Goal: Task Accomplishment & Management: Use online tool/utility

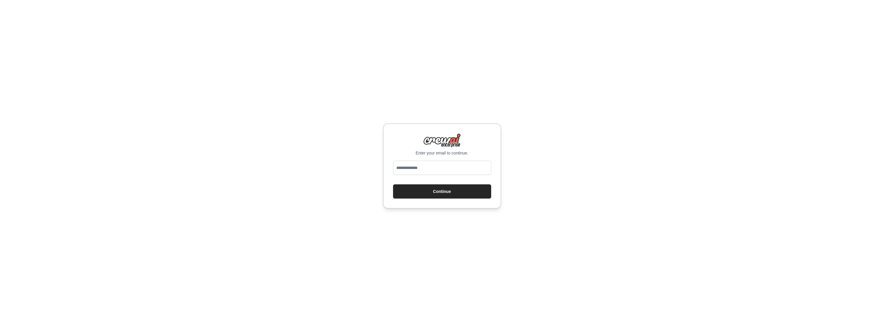
click at [433, 167] on input "email" at bounding box center [442, 167] width 98 height 14
type input "**********"
click at [393, 184] on button "Continue" at bounding box center [442, 191] width 98 height 14
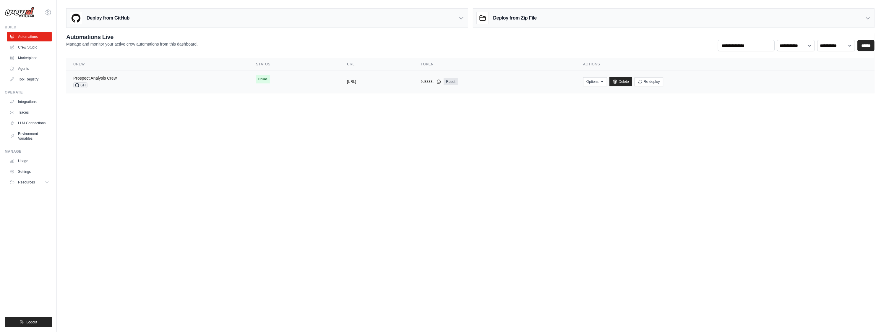
click at [109, 76] on link "Prospect Analysis Crew" at bounding box center [94, 78] width 43 height 5
click at [607, 82] on button "Options" at bounding box center [595, 81] width 24 height 9
click at [650, 163] on body "[EMAIL_ADDRESS][DOMAIN_NAME] Settings Build Automations Crew Studio" at bounding box center [442, 166] width 884 height 332
click at [607, 79] on button "Options" at bounding box center [595, 81] width 24 height 9
click at [517, 95] on main "Deploy from GitHub Deploy your project directly from GitHub. Select a repositor…" at bounding box center [470, 53] width 827 height 106
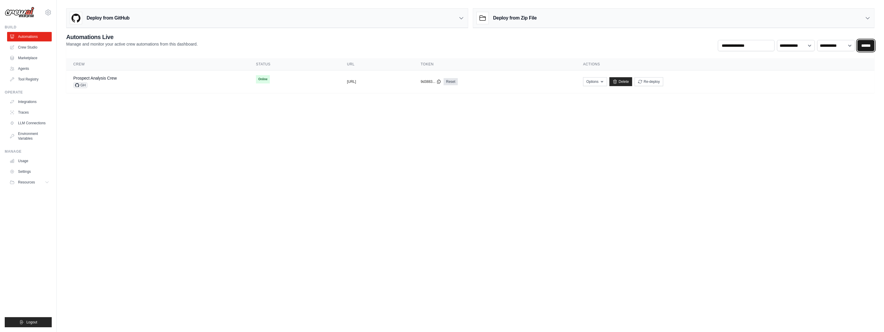
click at [861, 45] on input "******" at bounding box center [865, 45] width 17 height 11
click at [382, 19] on div "Deploy from GitHub" at bounding box center [266, 18] width 401 height 19
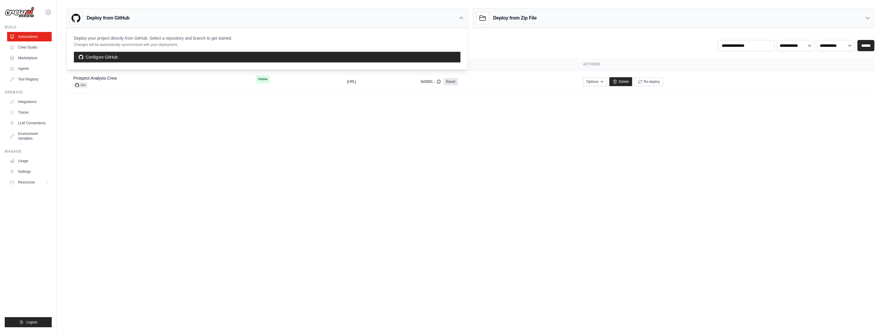
click at [742, 20] on div "Deploy from Zip File" at bounding box center [673, 18] width 401 height 19
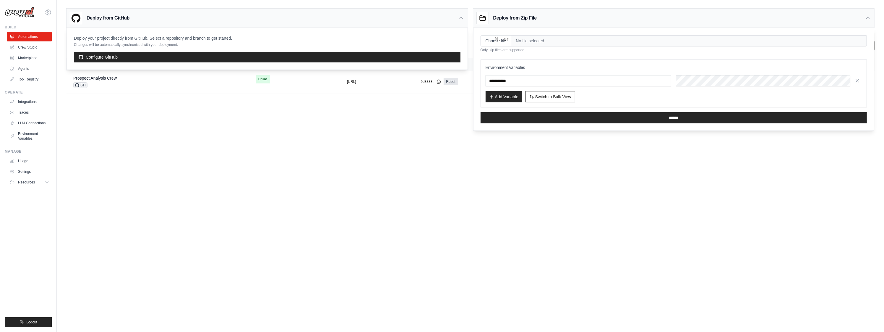
click at [535, 40] on span "No file selected" at bounding box center [688, 40] width 355 height 11
click at [509, 19] on h3 "Deploy from Zip File" at bounding box center [514, 17] width 43 height 7
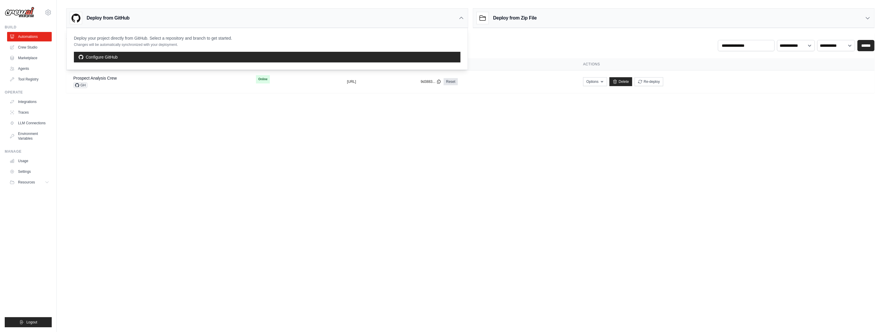
click at [468, 17] on div "Deploy from GitHub Deploy your project directly from GitHub. Select a repositor…" at bounding box center [470, 17] width 808 height 22
click at [462, 16] on icon at bounding box center [461, 18] width 6 height 6
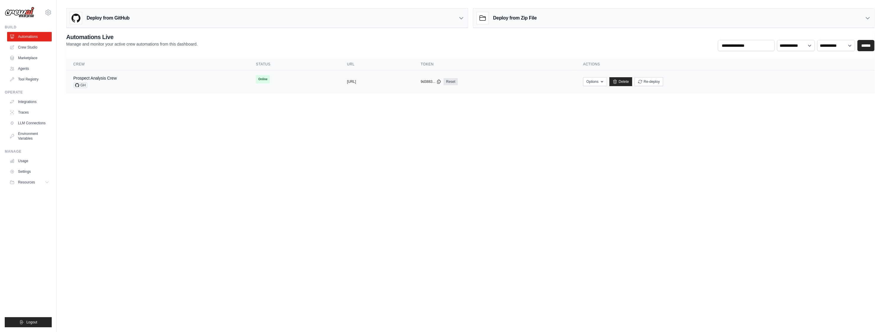
click at [166, 80] on div "Prospect Analysis Crew GH" at bounding box center [157, 81] width 168 height 13
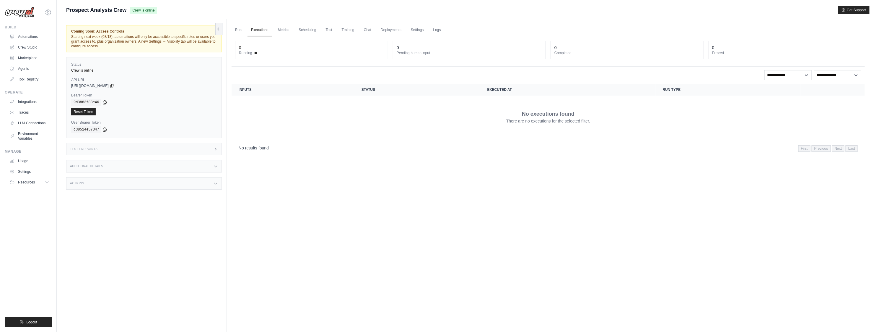
click at [128, 147] on div "Test Endpoints" at bounding box center [144, 149] width 156 height 12
click at [148, 147] on div "Test Endpoints" at bounding box center [144, 149] width 156 height 12
click at [257, 150] on span "Get API Collection" at bounding box center [246, 152] width 29 height 5
click at [288, 144] on div "Get API Collection Postman API Collection /inputs Retrieve the required inputs …" at bounding box center [312, 186] width 177 height 87
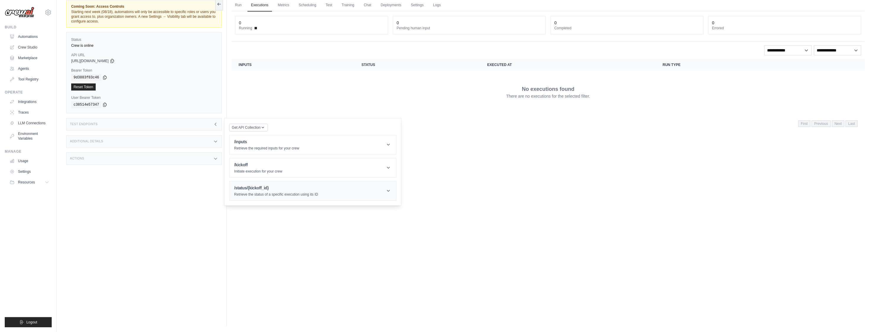
scroll to position [25, 0]
click at [284, 187] on h1 "/status/{kickoff_id}" at bounding box center [276, 187] width 84 height 6
click at [288, 172] on header "/kickoff Initiate execution for your crew" at bounding box center [313, 167] width 167 height 19
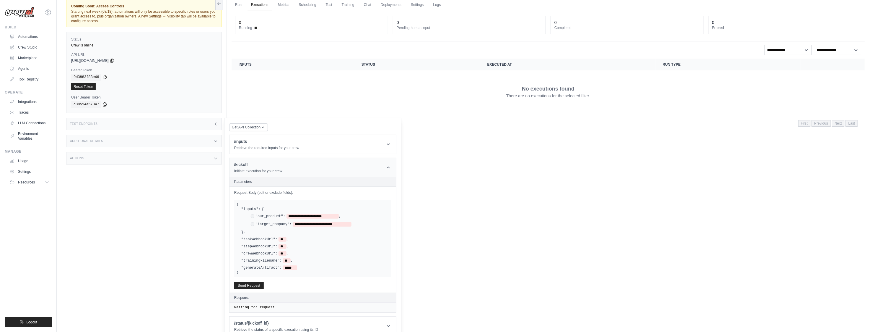
click at [288, 167] on header "/kickoff Initiate execution for your crew" at bounding box center [313, 167] width 167 height 19
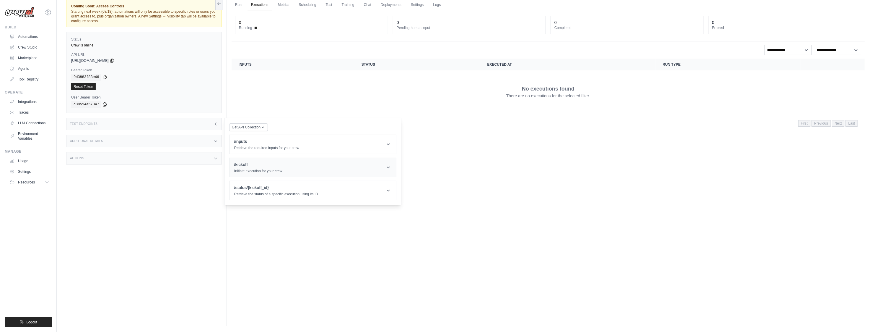
click at [288, 167] on header "/kickoff Initiate execution for your crew" at bounding box center [313, 167] width 167 height 19
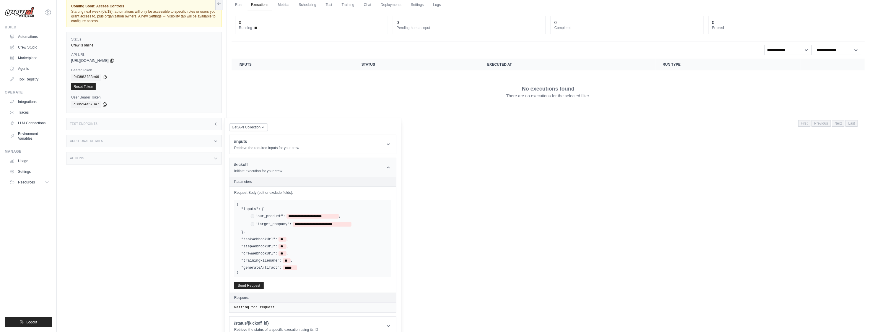
click at [290, 166] on header "/kickoff Initiate execution for your crew" at bounding box center [313, 167] width 167 height 19
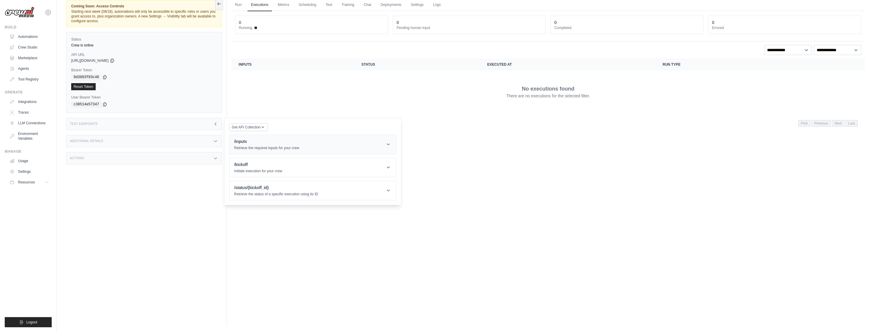
click at [292, 153] on header "/inputs Retrieve the required inputs for your crew" at bounding box center [313, 144] width 167 height 19
click at [291, 146] on p "Retrieve the required inputs for your crew" at bounding box center [266, 147] width 65 height 5
click at [120, 138] on div "Additional Details" at bounding box center [144, 141] width 156 height 12
click at [125, 182] on div "Coming Soon: Access Controls Starting next week (08/18), automations will only …" at bounding box center [146, 160] width 161 height 332
click at [126, 188] on div "Actions" at bounding box center [144, 193] width 156 height 12
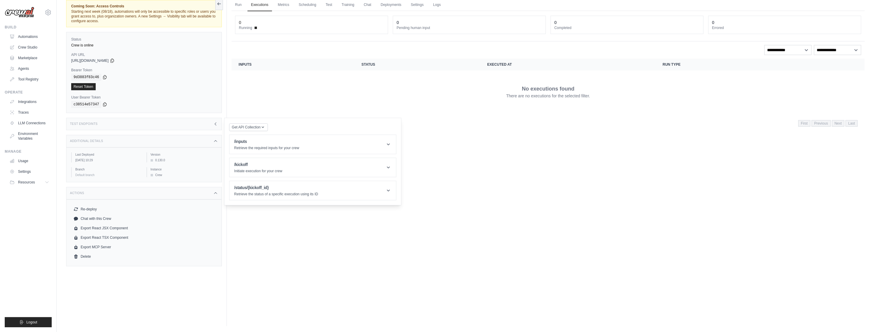
click at [126, 192] on div "Actions" at bounding box center [144, 193] width 156 height 12
click at [188, 283] on div "Coming Soon: Access Controls Starting next week (08/18), automations will only …" at bounding box center [146, 160] width 161 height 332
click at [119, 236] on link "Export React TSX Component" at bounding box center [144, 237] width 146 height 9
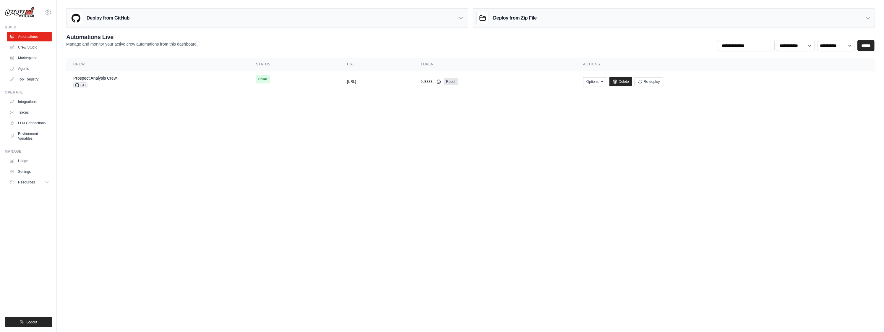
click at [408, 103] on main "Deploy from GitHub Deploy your project directly from GitHub. Select a repositor…" at bounding box center [470, 53] width 827 height 106
click at [196, 143] on body "[EMAIL_ADDRESS][DOMAIN_NAME] Settings Build Automations Crew Studio" at bounding box center [442, 166] width 884 height 332
